Goal: Task Accomplishment & Management: Manage account settings

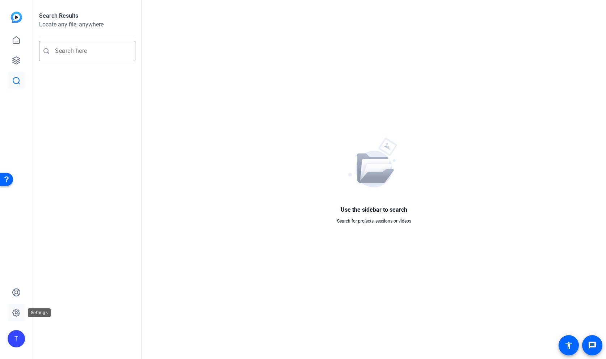
click at [16, 314] on icon at bounding box center [16, 312] width 9 height 9
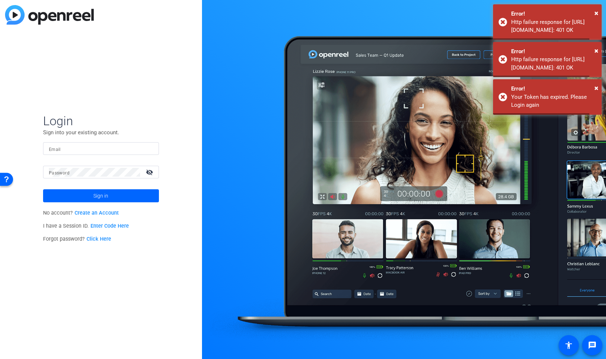
type input "[EMAIL_ADDRESS][DOMAIN_NAME]"
click at [105, 198] on span "Sign in" at bounding box center [100, 196] width 15 height 18
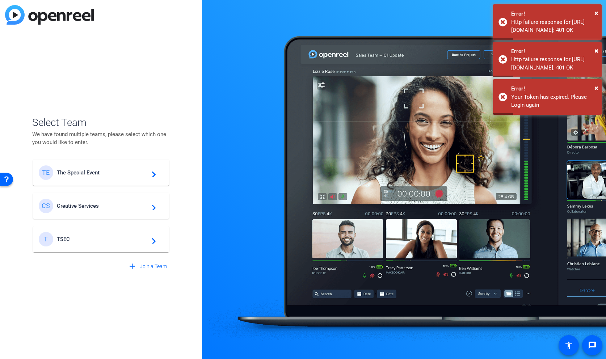
click at [111, 175] on span "The Special Event" at bounding box center [102, 172] width 90 height 7
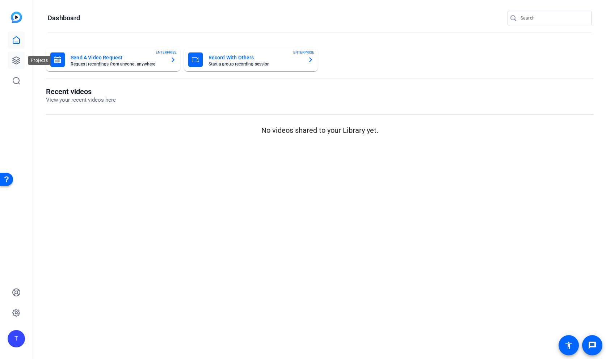
click at [14, 61] on icon at bounding box center [16, 60] width 7 height 7
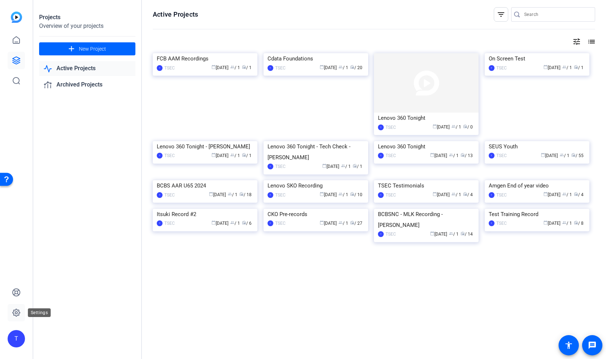
click at [15, 312] on icon at bounding box center [16, 312] width 2 height 2
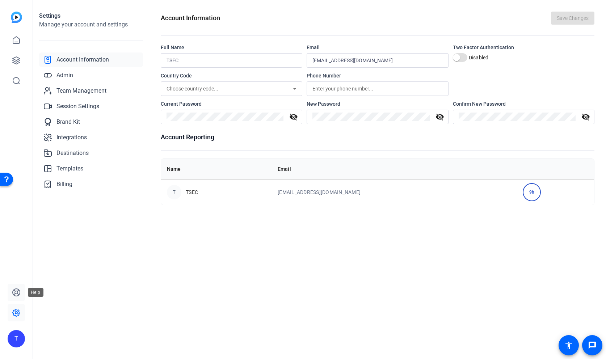
click at [17, 294] on icon at bounding box center [16, 292] width 9 height 9
click at [295, 88] on icon at bounding box center [294, 88] width 9 height 9
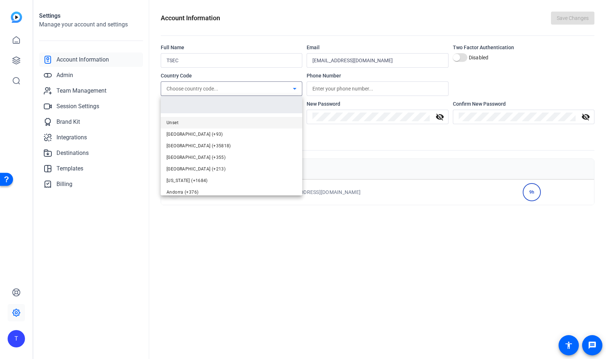
click at [295, 88] on div at bounding box center [303, 179] width 606 height 359
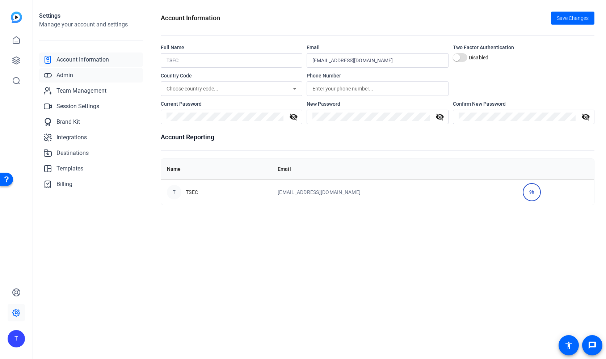
click at [67, 78] on span "Admin" at bounding box center [64, 75] width 17 height 9
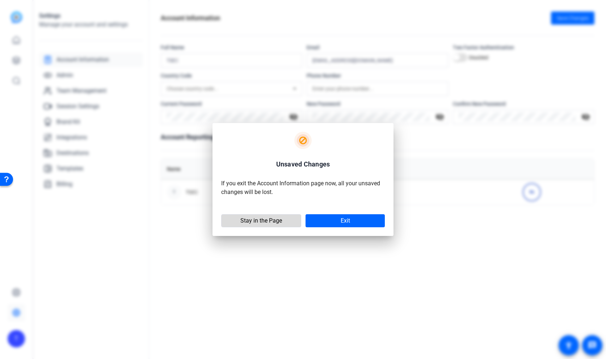
click at [279, 219] on span "Stay in the Page" at bounding box center [261, 220] width 42 height 7
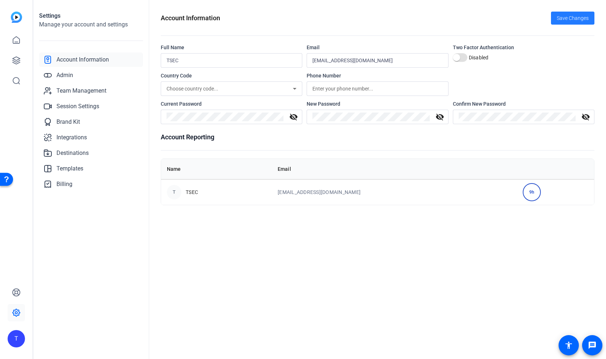
click at [564, 18] on span "Save Changes" at bounding box center [572, 18] width 32 height 8
click at [63, 75] on span "Admin" at bounding box center [64, 75] width 17 height 9
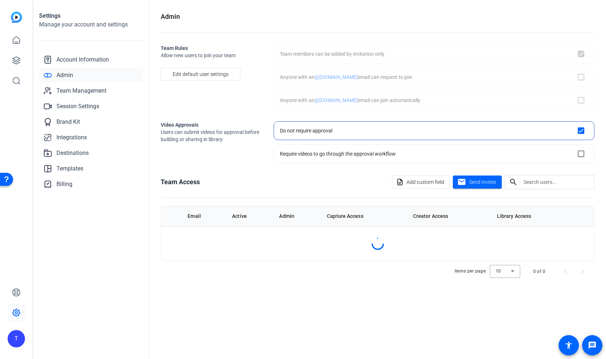
checkbox input "true"
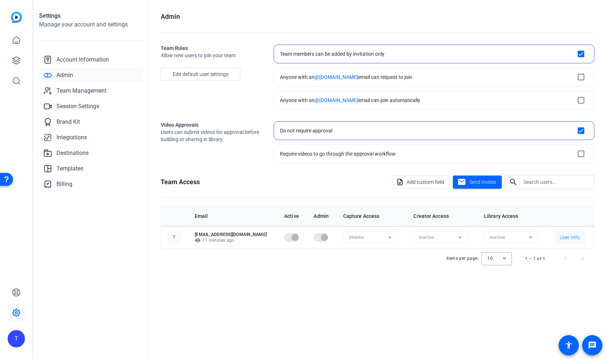
click at [568, 237] on span "User Info" at bounding box center [569, 237] width 20 height 7
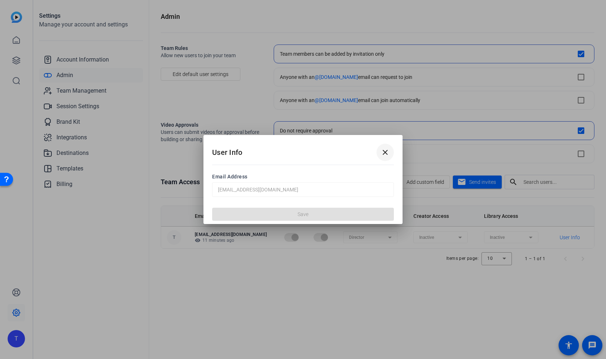
click at [386, 151] on mat-icon "close" at bounding box center [385, 152] width 9 height 9
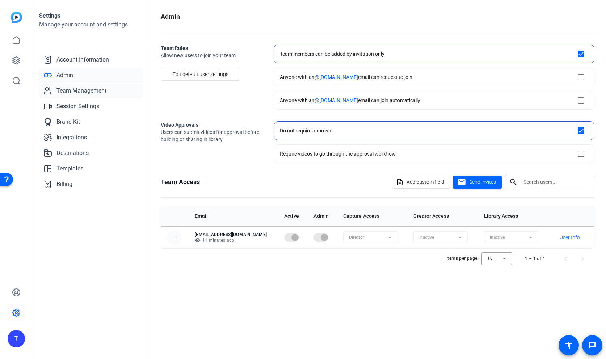
click at [77, 92] on span "Team Management" at bounding box center [81, 90] width 50 height 9
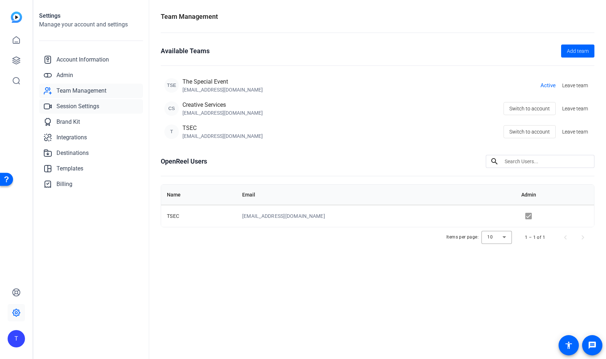
click at [76, 107] on span "Session Settings" at bounding box center [77, 106] width 43 height 9
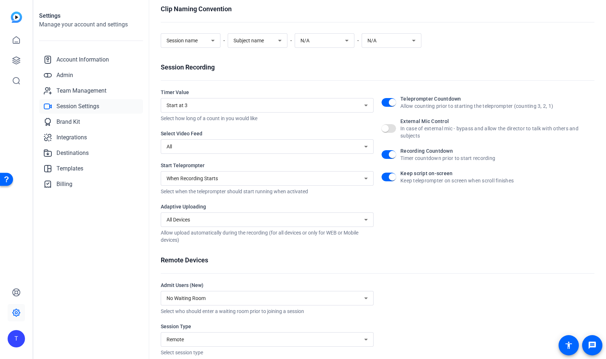
scroll to position [48, 0]
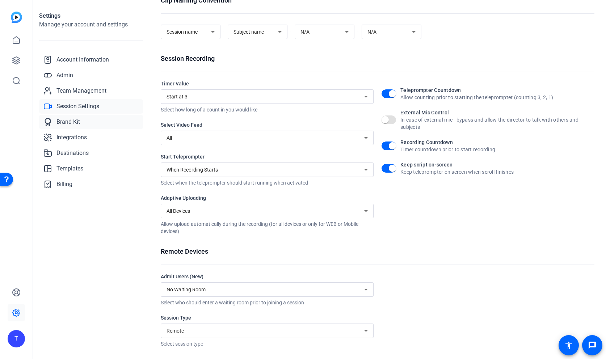
click at [75, 122] on span "Brand Kit" at bounding box center [68, 122] width 24 height 9
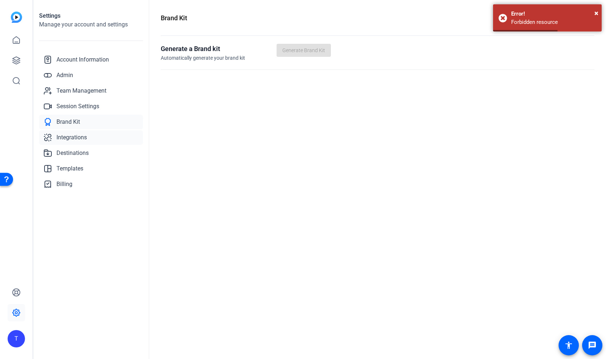
click at [68, 139] on span "Integrations" at bounding box center [71, 137] width 30 height 9
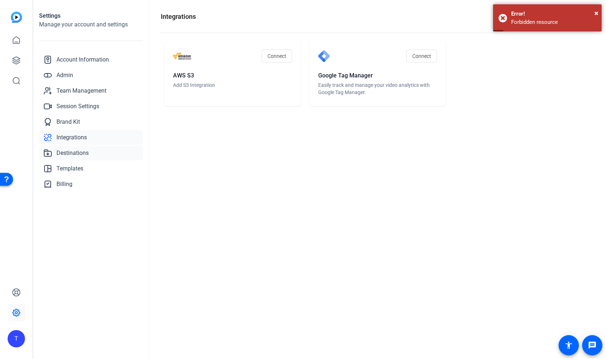
click at [73, 156] on span "Destinations" at bounding box center [72, 153] width 32 height 9
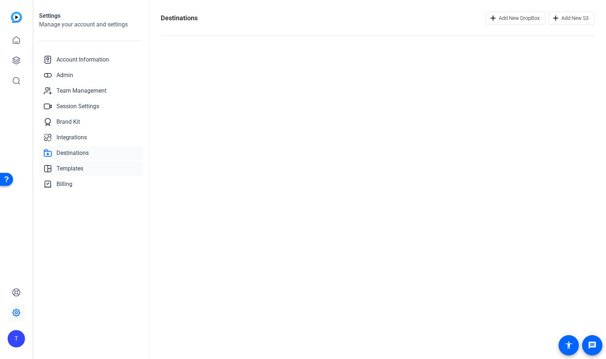
click at [71, 167] on span "Templates" at bounding box center [69, 168] width 27 height 9
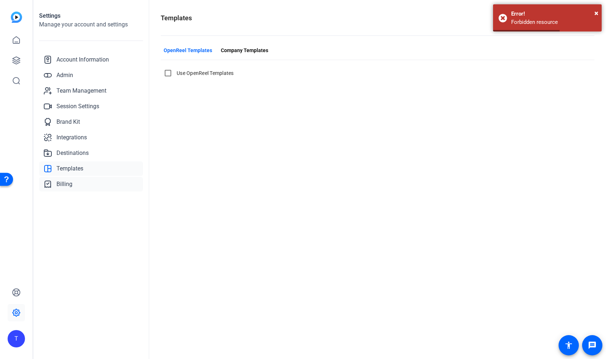
click at [65, 181] on span "Billing" at bounding box center [64, 184] width 16 height 9
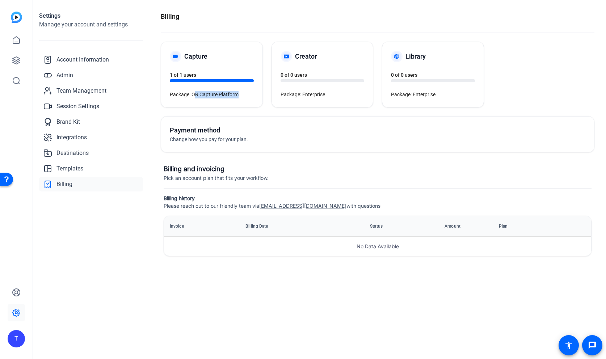
drag, startPoint x: 194, startPoint y: 93, endPoint x: 245, endPoint y: 99, distance: 51.8
click at [245, 99] on div "Capture 1 of 1 users Package: OR Capture Platform" at bounding box center [211, 74] width 101 height 65
click at [238, 93] on div "Package: OR Capture Platform" at bounding box center [212, 95] width 84 height 8
drag, startPoint x: 190, startPoint y: 94, endPoint x: 218, endPoint y: 97, distance: 28.1
click at [218, 97] on div "Package: OR Capture Platform" at bounding box center [212, 95] width 84 height 8
